Goal: Transaction & Acquisition: Download file/media

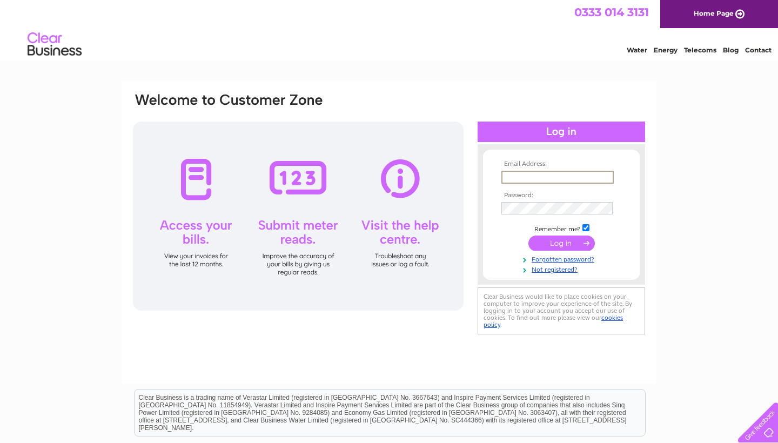
type input "colin.forbes@cap-technical.co.uk"
click at [561, 242] on input "submit" at bounding box center [561, 242] width 66 height 15
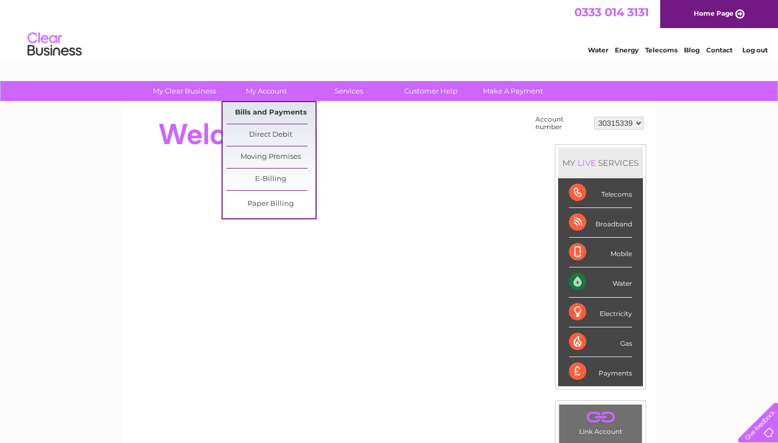
click at [261, 116] on link "Bills and Payments" at bounding box center [270, 113] width 89 height 22
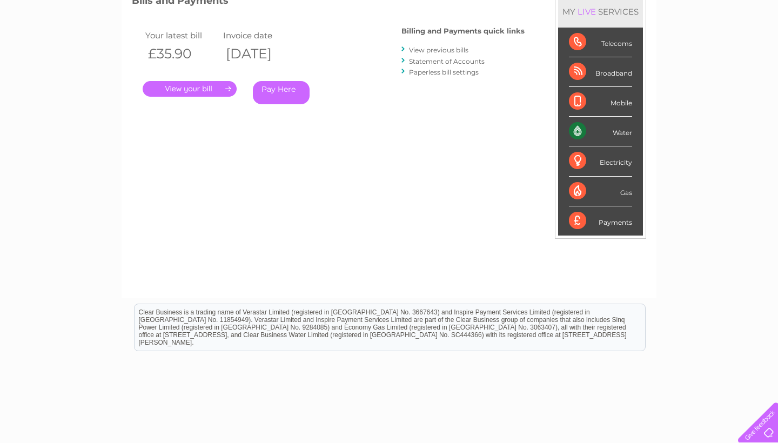
scroll to position [163, 0]
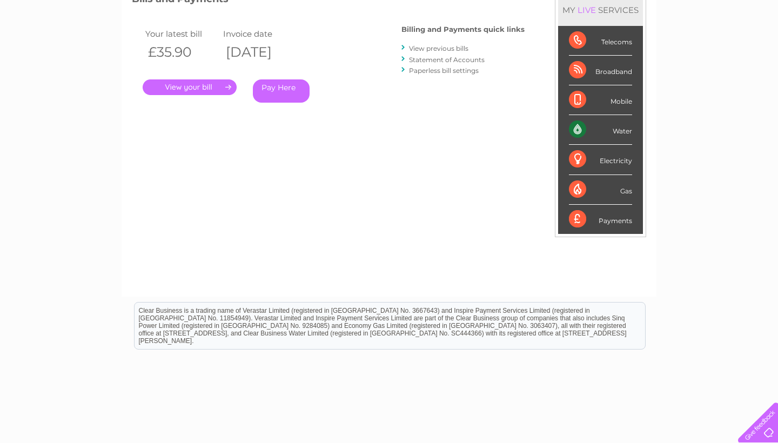
click at [442, 51] on link "View previous bills" at bounding box center [438, 48] width 59 height 8
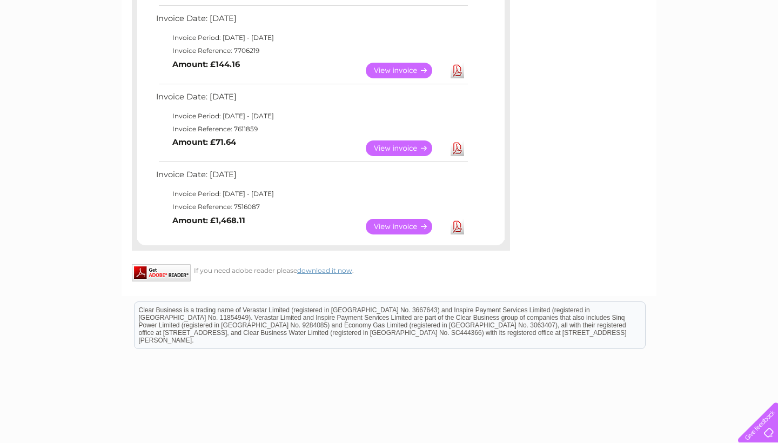
scroll to position [582, 0]
click at [419, 218] on link "View" at bounding box center [405, 226] width 79 height 16
click at [403, 139] on link "View" at bounding box center [405, 147] width 79 height 16
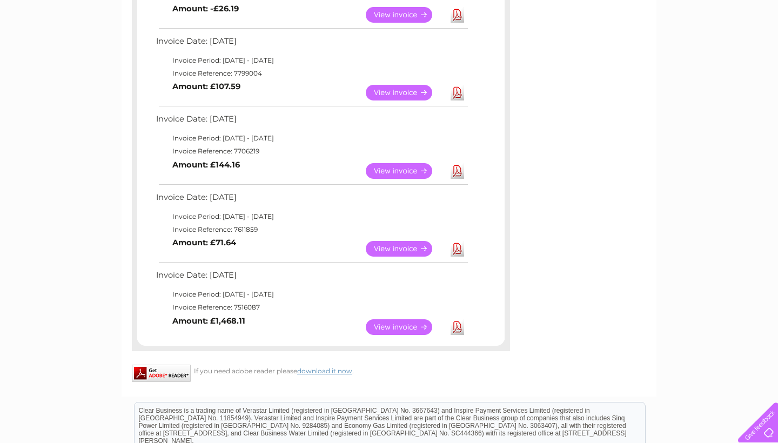
scroll to position [476, 0]
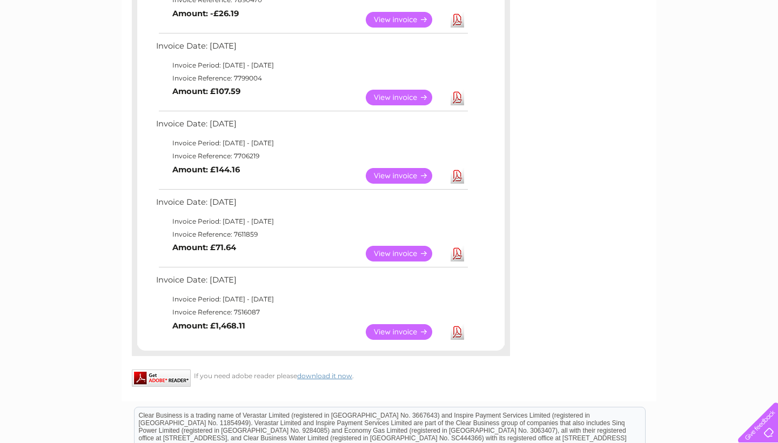
click at [410, 168] on link "View" at bounding box center [405, 176] width 79 height 16
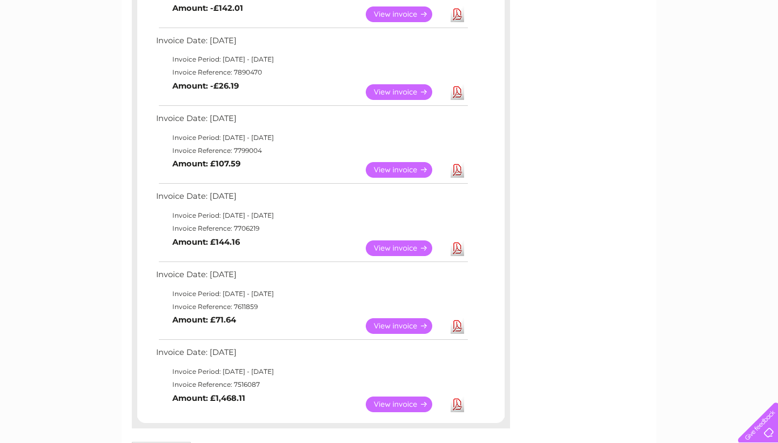
scroll to position [403, 0]
click at [409, 163] on link "View" at bounding box center [405, 171] width 79 height 16
click at [410, 163] on link "View" at bounding box center [405, 171] width 79 height 16
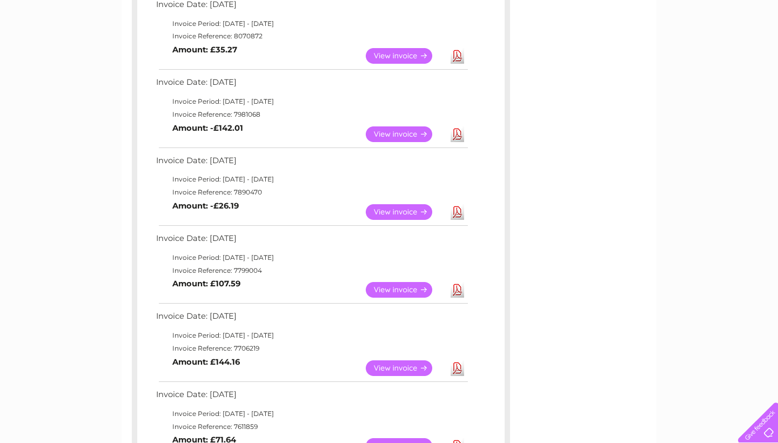
scroll to position [268, 0]
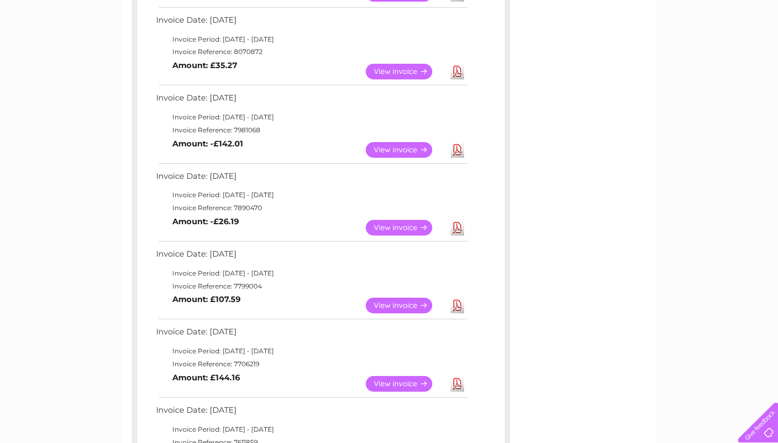
click at [402, 223] on link "View" at bounding box center [405, 228] width 79 height 16
click at [406, 143] on link "View" at bounding box center [405, 150] width 79 height 16
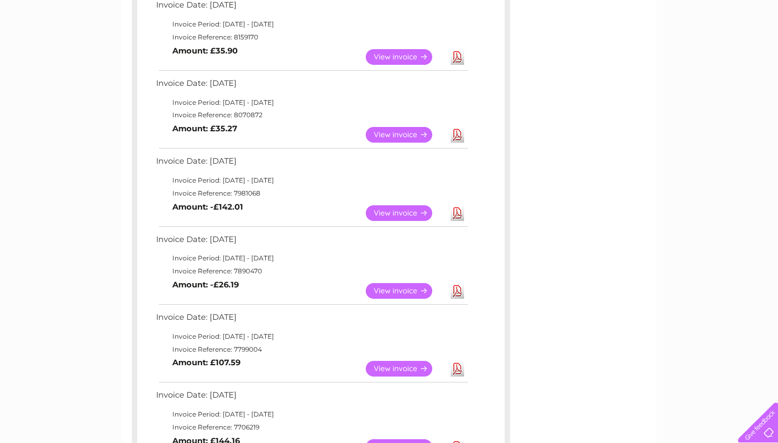
scroll to position [197, 0]
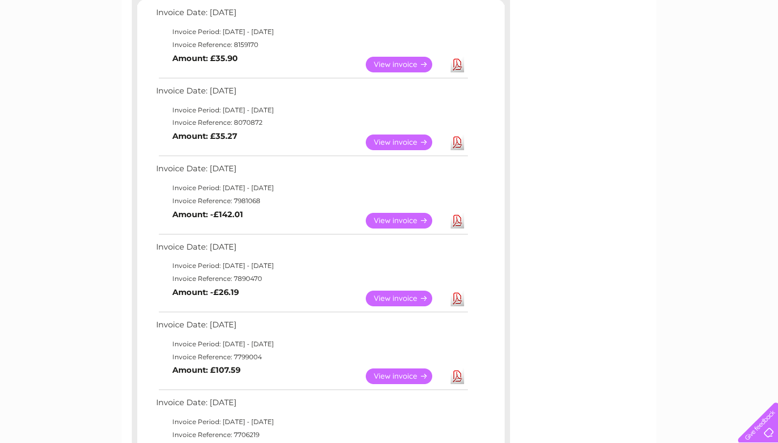
click at [409, 141] on link "View" at bounding box center [405, 142] width 79 height 16
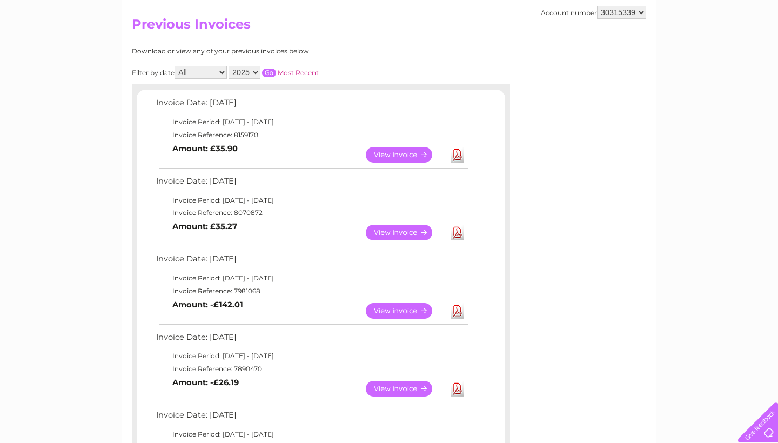
scroll to position [106, 0]
click at [395, 150] on link "View" at bounding box center [405, 155] width 79 height 16
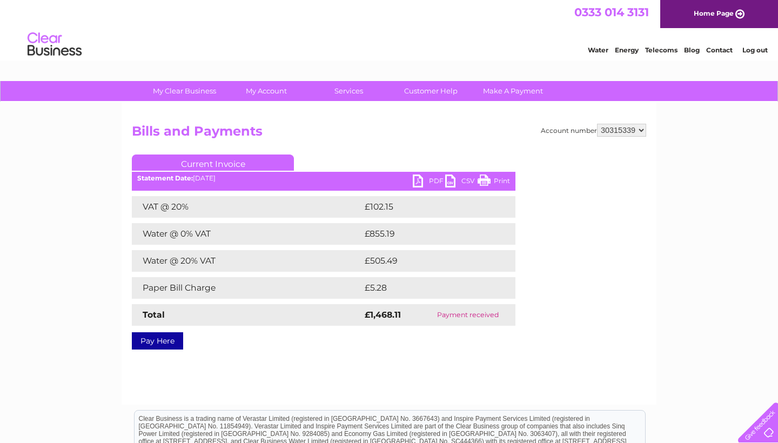
click at [417, 184] on link "PDF" at bounding box center [429, 182] width 32 height 16
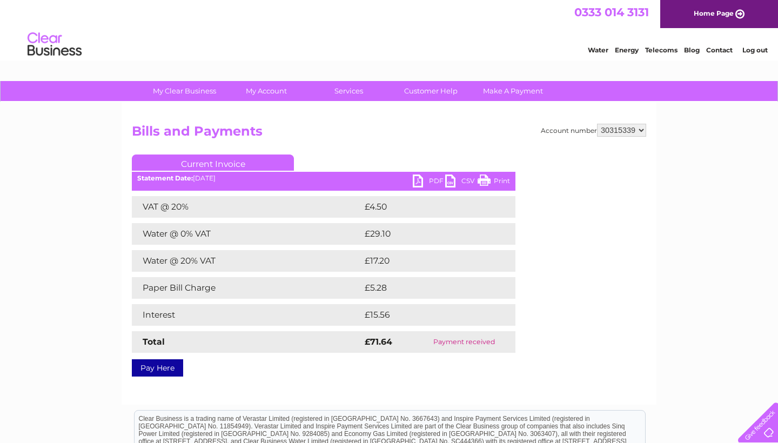
click at [420, 181] on link "PDF" at bounding box center [429, 182] width 32 height 16
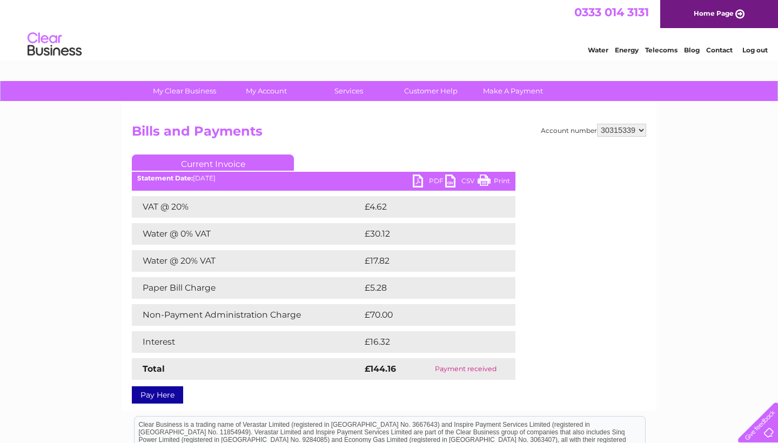
click at [421, 179] on link "PDF" at bounding box center [429, 182] width 32 height 16
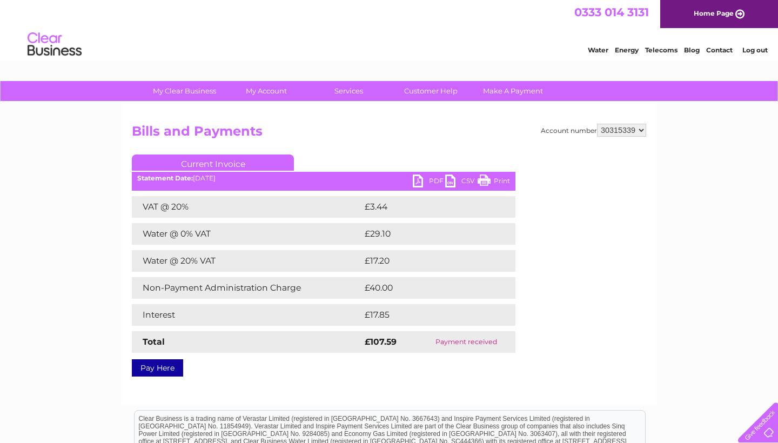
click at [418, 180] on link "PDF" at bounding box center [429, 182] width 32 height 16
click at [417, 185] on link "PDF" at bounding box center [429, 182] width 32 height 16
click at [417, 183] on link "PDF" at bounding box center [429, 182] width 32 height 16
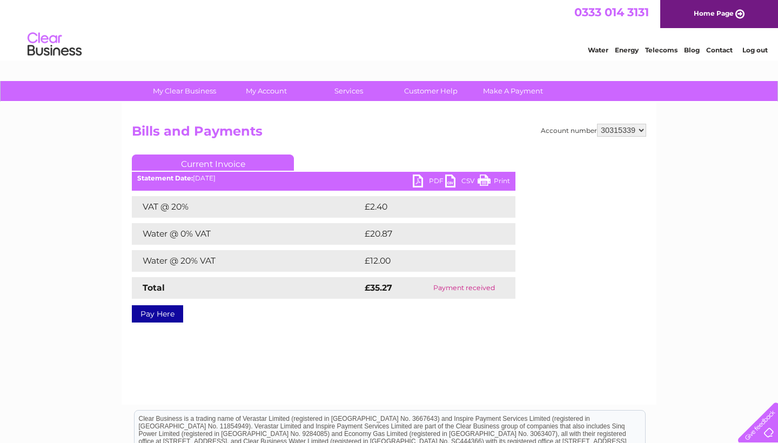
click at [417, 181] on link "PDF" at bounding box center [429, 182] width 32 height 16
click at [418, 181] on link "PDF" at bounding box center [429, 182] width 32 height 16
